Goal: Task Accomplishment & Management: Manage account settings

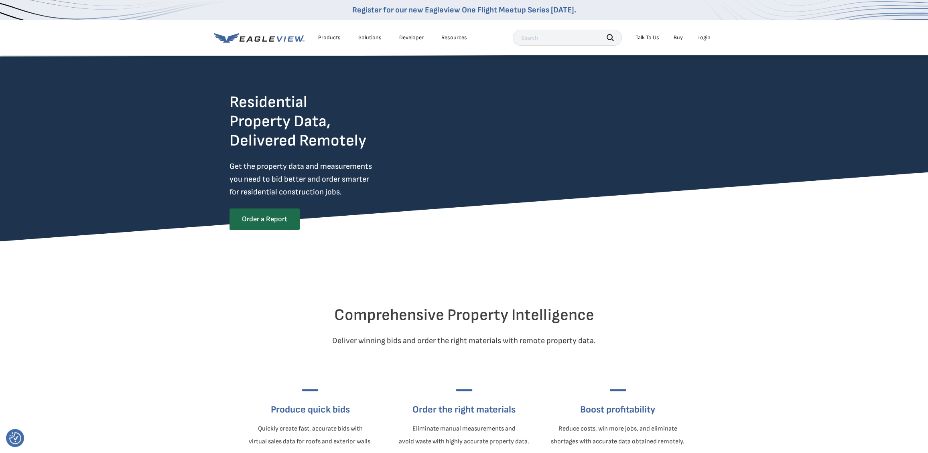
click at [703, 36] on div "Login" at bounding box center [703, 37] width 13 height 7
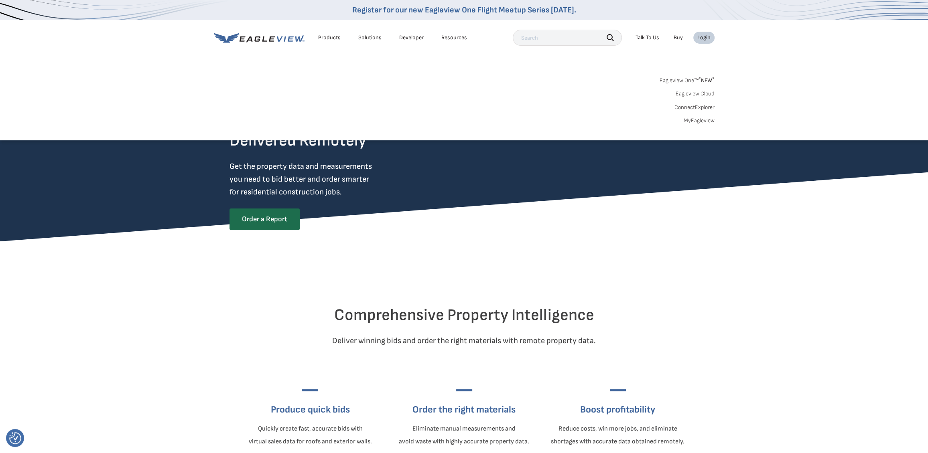
click at [692, 121] on link "MyEagleview" at bounding box center [699, 120] width 31 height 7
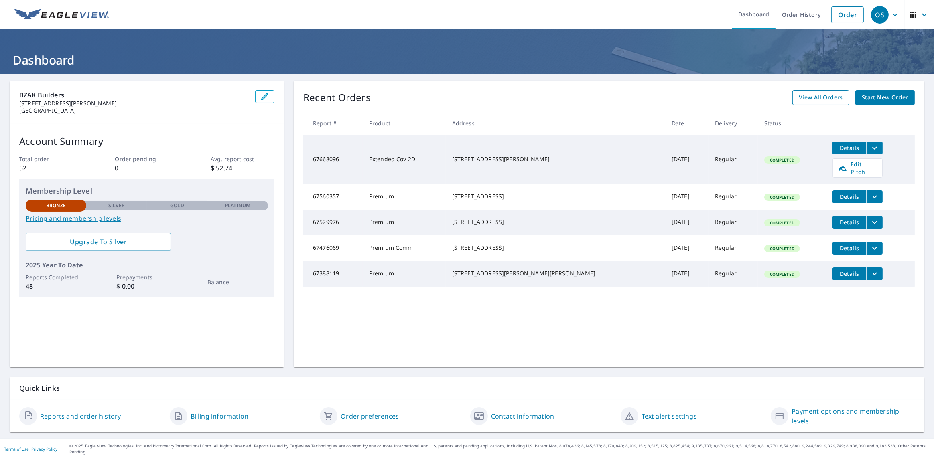
click at [828, 91] on link "View All Orders" at bounding box center [820, 97] width 57 height 15
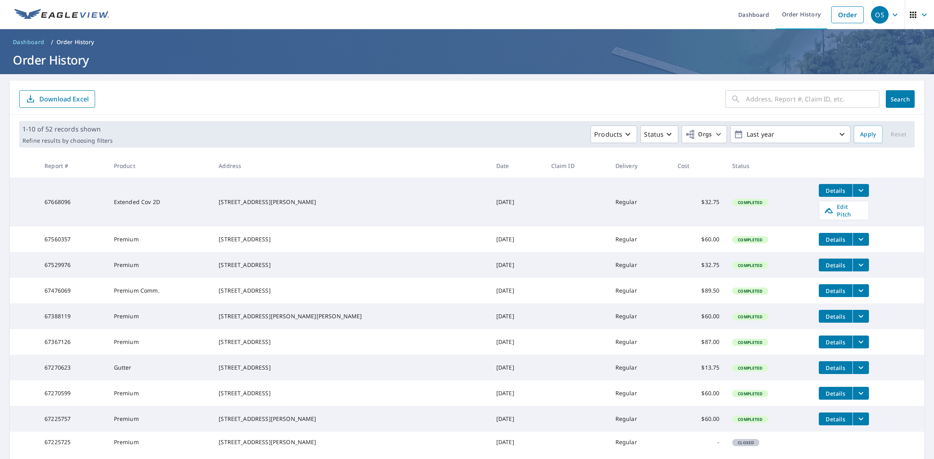
scroll to position [40, 0]
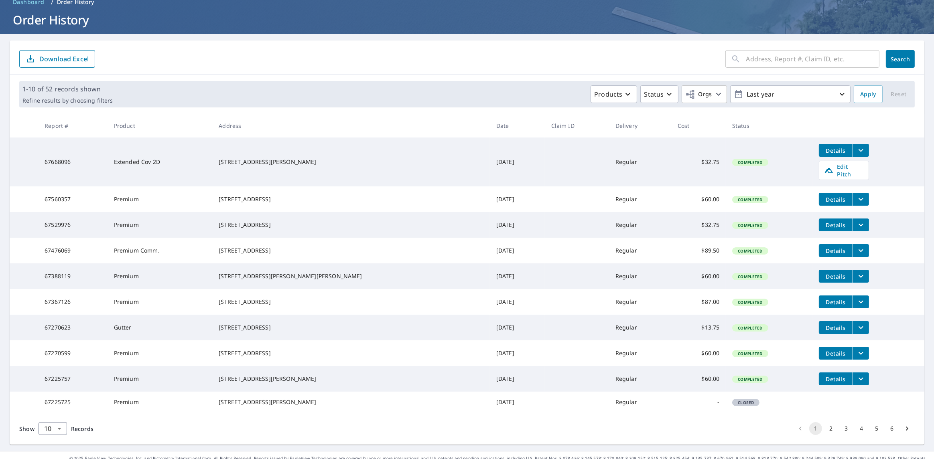
click at [856, 222] on icon "filesDropdownBtn-67529976" at bounding box center [861, 225] width 10 height 10
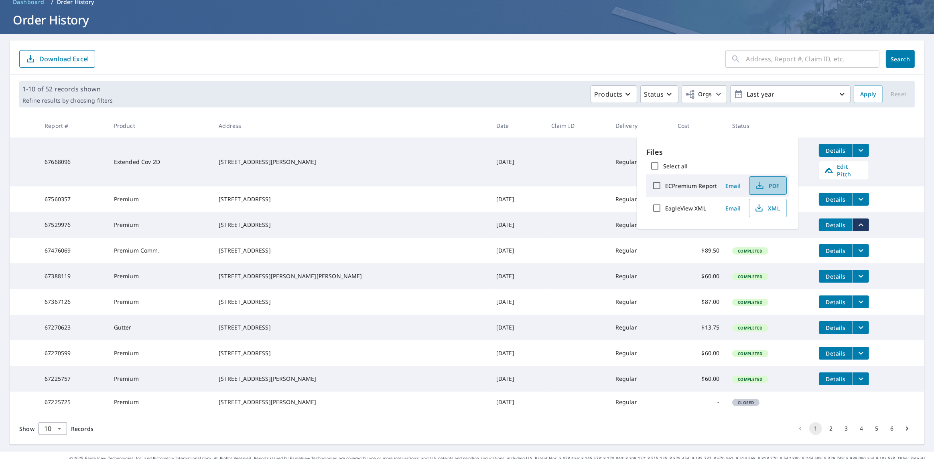
click at [761, 186] on icon "button" at bounding box center [760, 186] width 10 height 10
click at [490, 122] on th "Date" at bounding box center [517, 126] width 55 height 24
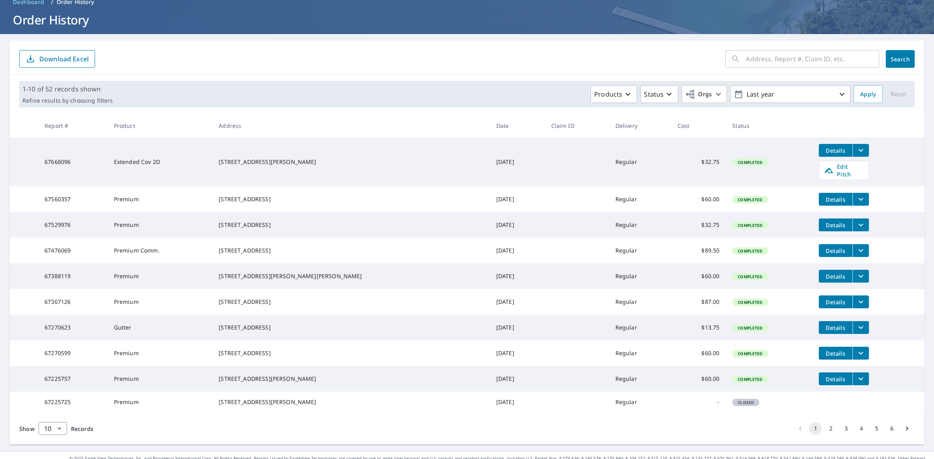
scroll to position [74, 0]
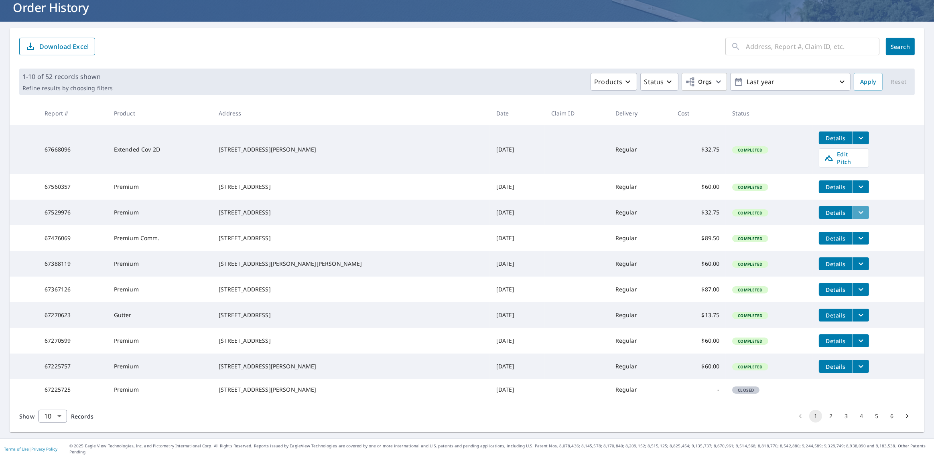
click at [853, 206] on button "filesDropdownBtn-67529976" at bounding box center [861, 212] width 16 height 13
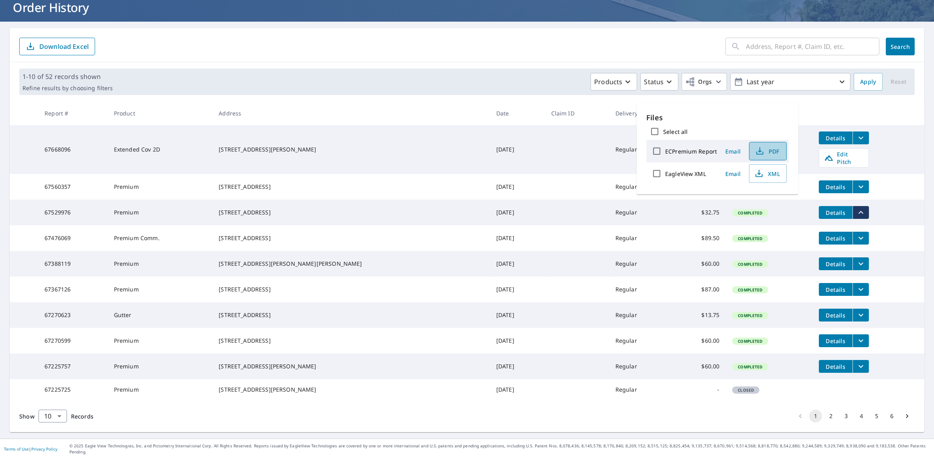
click at [767, 152] on span "PDF" at bounding box center [767, 151] width 26 height 10
